Goal: Task Accomplishment & Management: Manage account settings

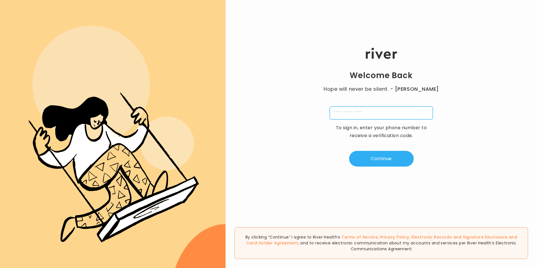
click at [358, 112] on input "tel" at bounding box center [381, 113] width 103 height 13
type input "**********"
type input "*"
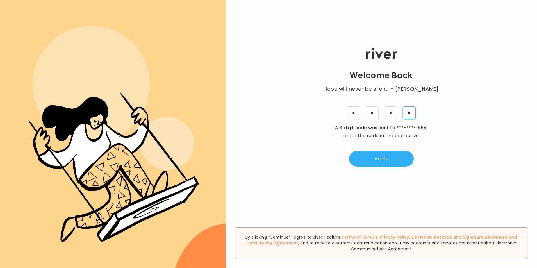
type input "*"
click at [397, 154] on button "Verify" at bounding box center [381, 159] width 65 height 16
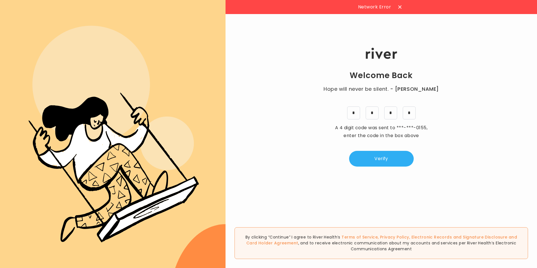
click at [398, 8] on icon at bounding box center [399, 6] width 3 height 3
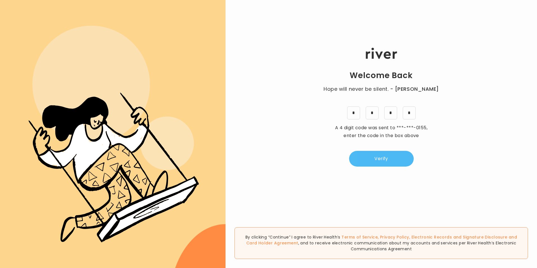
click at [380, 162] on button "Verify" at bounding box center [381, 159] width 65 height 16
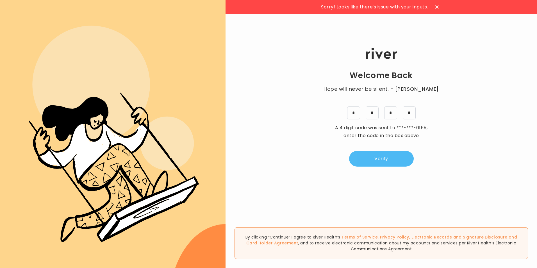
click at [384, 158] on button "Verify" at bounding box center [381, 159] width 65 height 16
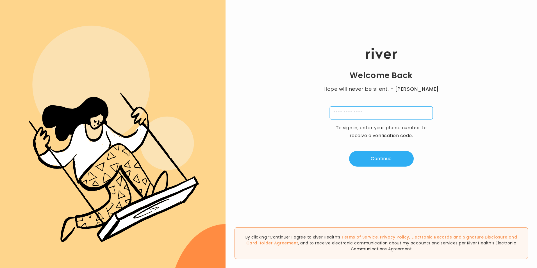
click at [341, 113] on input "tel" at bounding box center [381, 113] width 103 height 13
type input "**********"
type input "*"
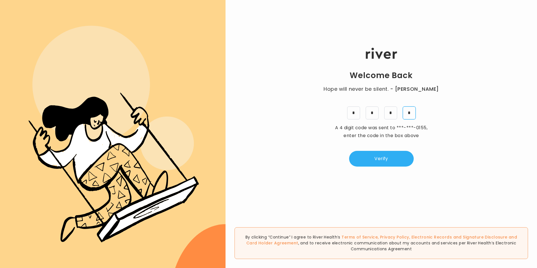
type input "*"
click at [384, 160] on button "Verify" at bounding box center [381, 159] width 65 height 16
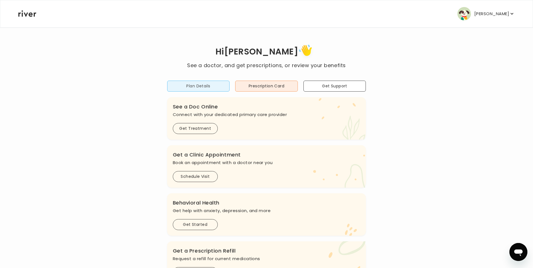
click at [221, 86] on button "Plan Details" at bounding box center [198, 86] width 63 height 11
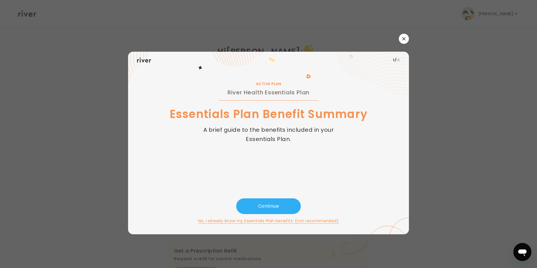
click at [403, 37] on icon "button" at bounding box center [403, 38] width 3 height 3
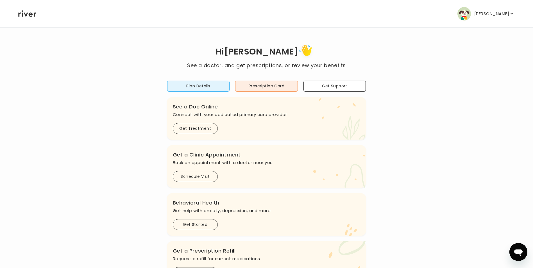
click at [509, 17] on button "Alexie Leitner" at bounding box center [485, 13] width 57 height 13
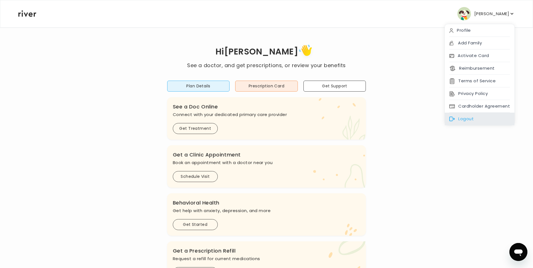
click at [470, 118] on div "Logout" at bounding box center [480, 119] width 70 height 13
